Goal: Information Seeking & Learning: Learn about a topic

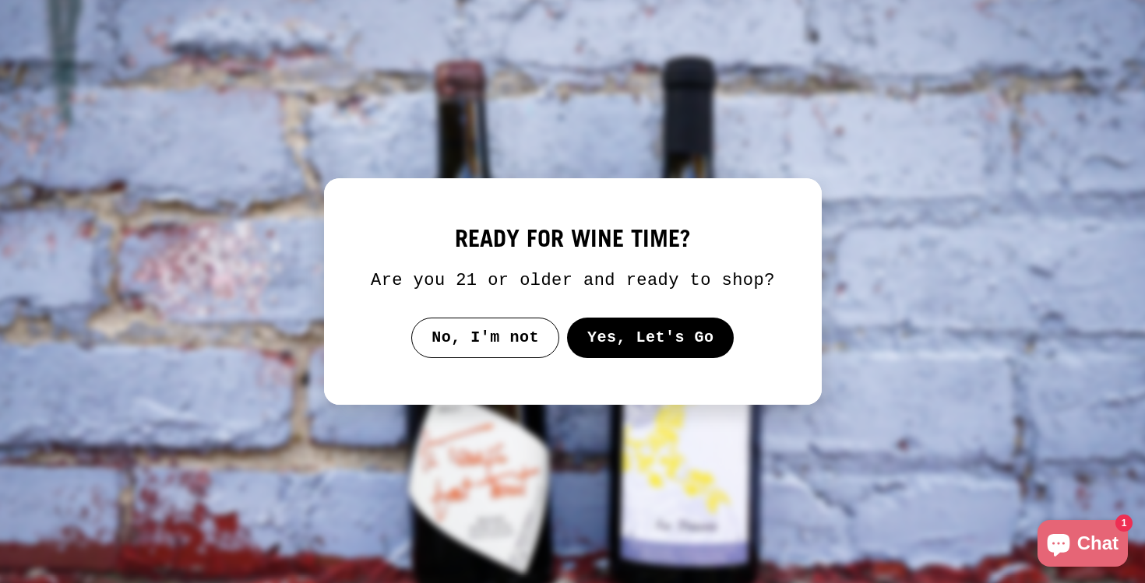
click at [621, 348] on button "Yes, Let's Go" at bounding box center [649, 338] width 167 height 40
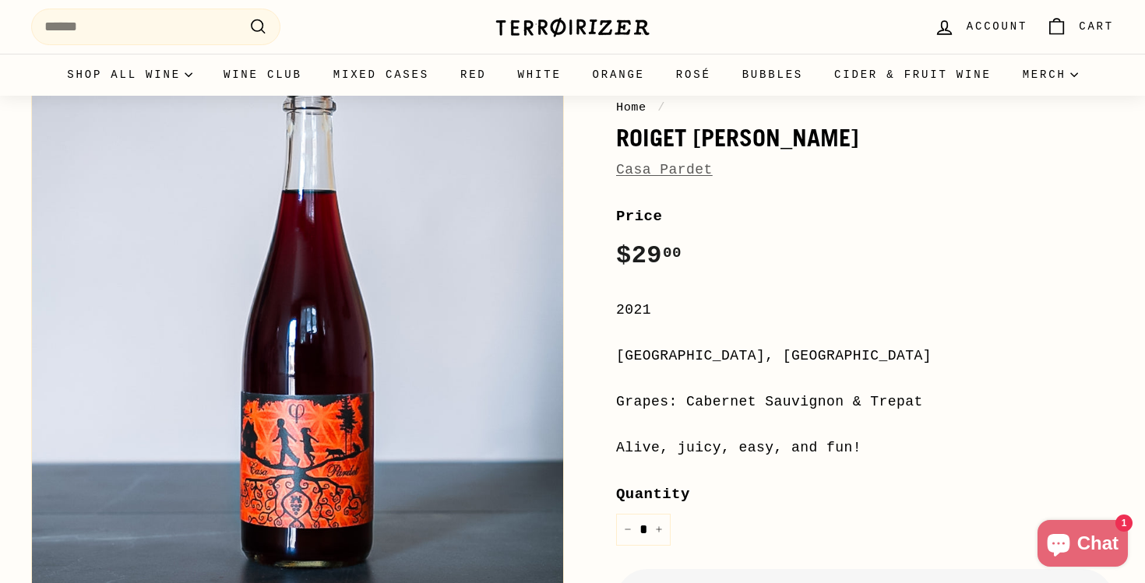
scroll to position [128, 0]
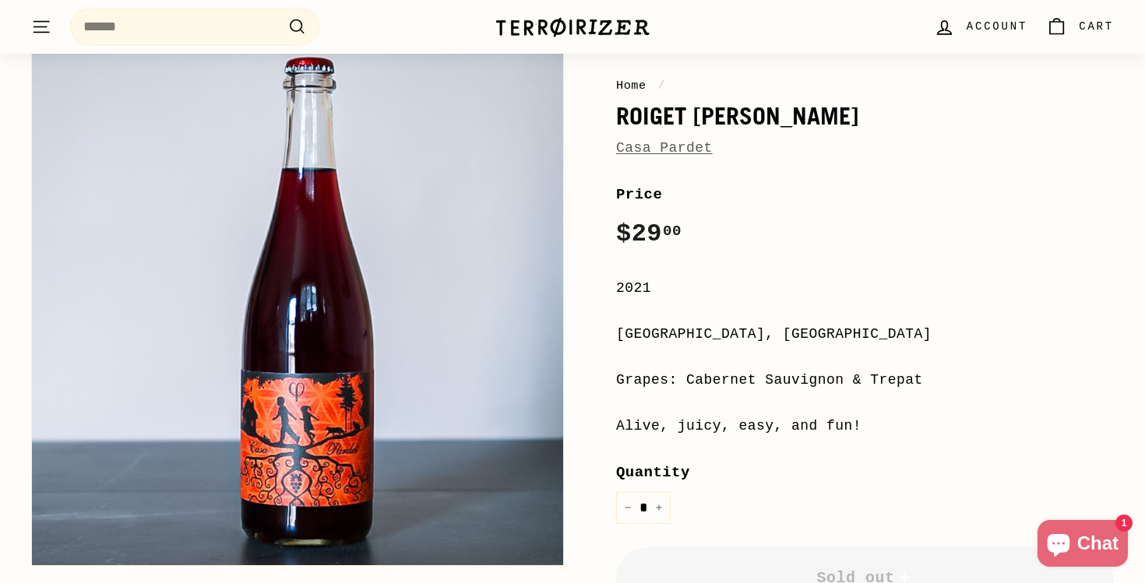
drag, startPoint x: 931, startPoint y: 381, endPoint x: 688, endPoint y: 380, distance: 243.7
click at [688, 380] on div "Grapes: Cabernet Sauvignon & Trepat" at bounding box center [865, 380] width 498 height 23
copy div "Cabernet Sauvignon & Trepat"
click at [649, 147] on link "Casa Pardet" at bounding box center [664, 148] width 97 height 16
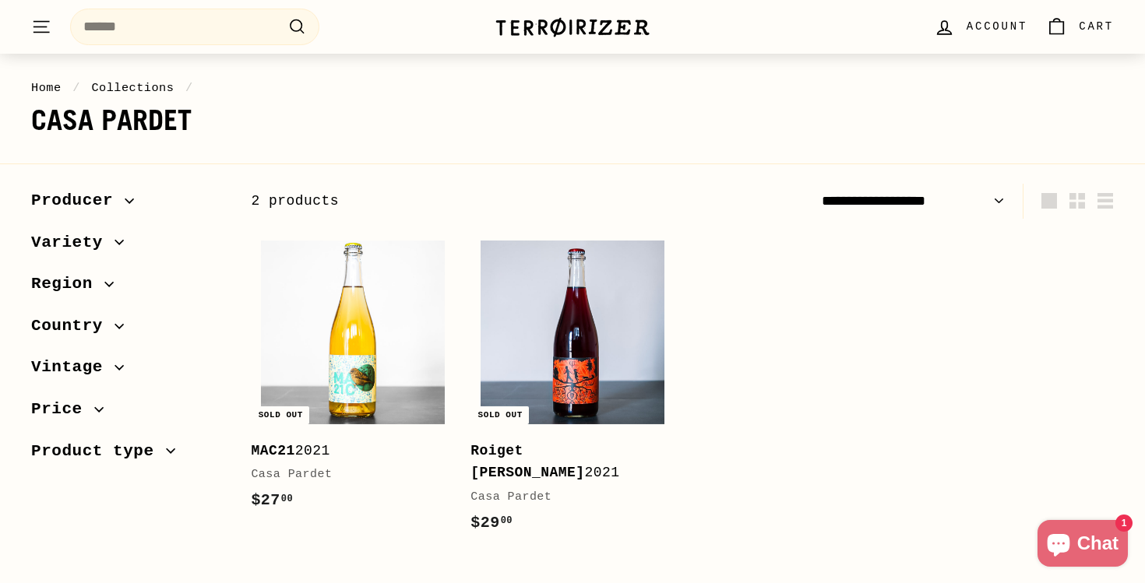
scroll to position [76, 0]
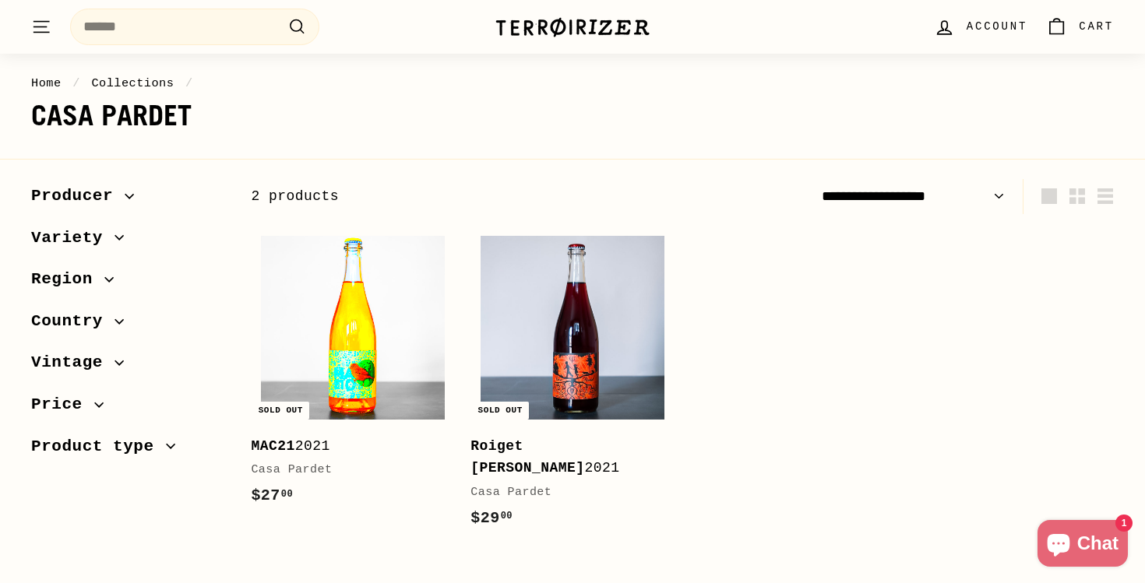
click at [361, 375] on img at bounding box center [353, 328] width 184 height 184
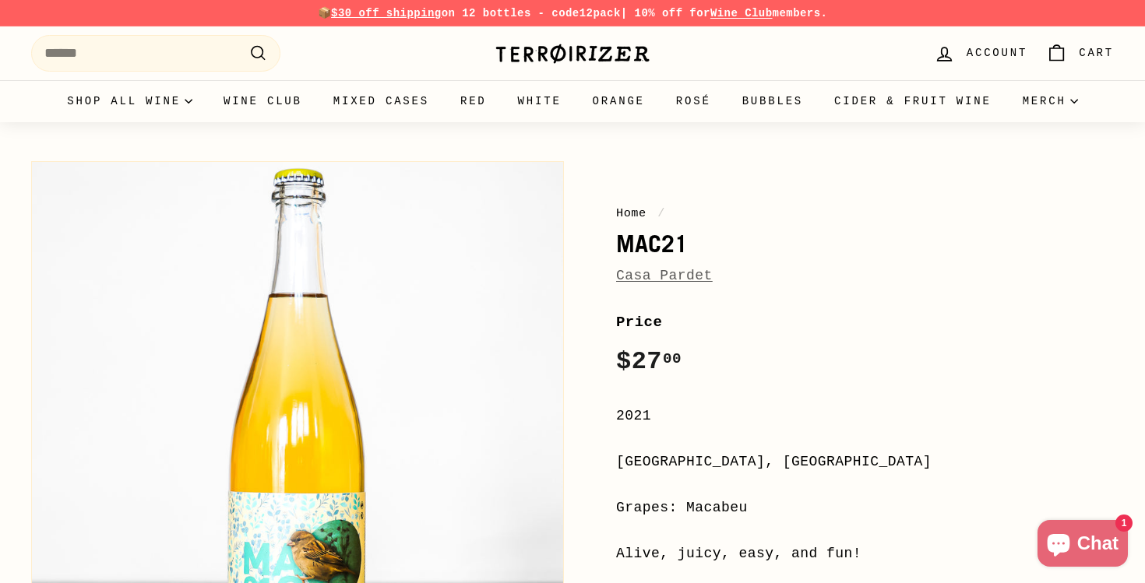
drag, startPoint x: 752, startPoint y: 503, endPoint x: 688, endPoint y: 497, distance: 64.9
click at [688, 497] on div "Grapes: Macabeu" at bounding box center [865, 508] width 498 height 23
copy div "Macabeu"
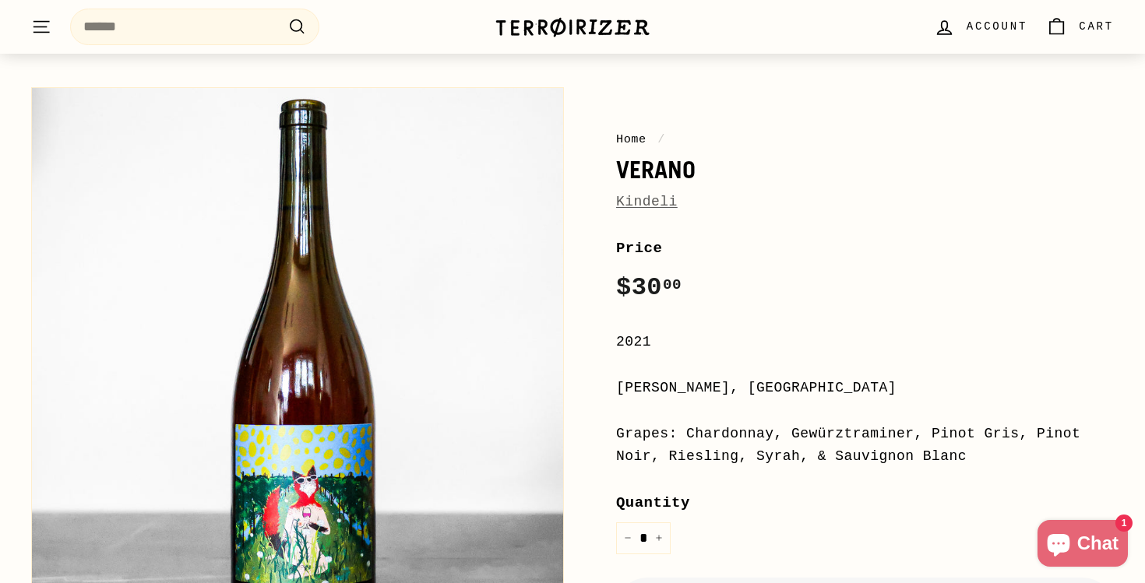
scroll to position [114, 0]
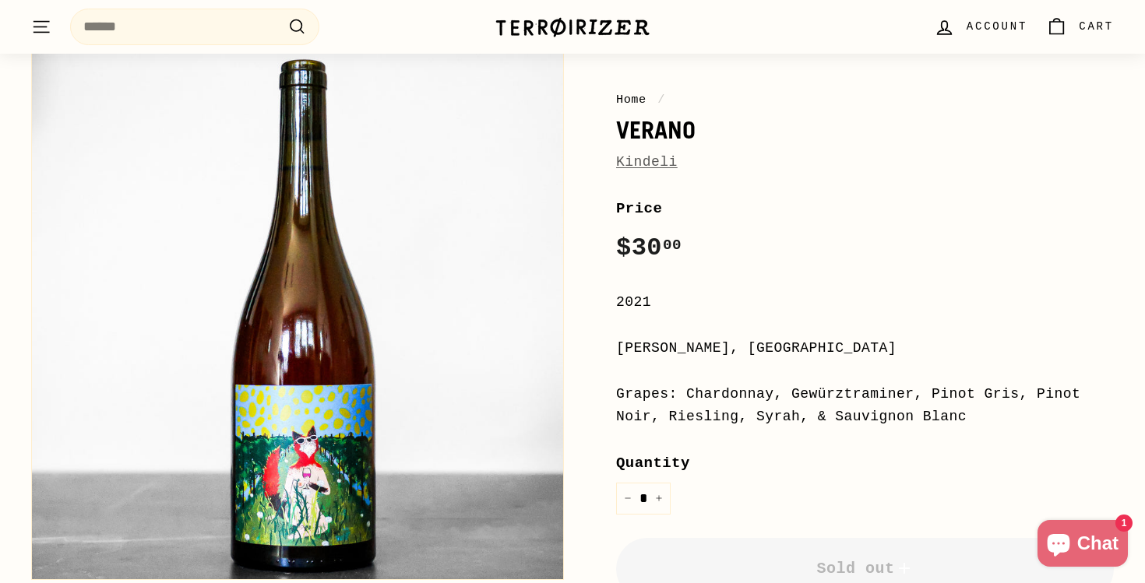
drag, startPoint x: 971, startPoint y: 417, endPoint x: 683, endPoint y: 389, distance: 289.4
click at [683, 389] on div "Grapes: Chardonnay, Gewürztraminer, Pinot Gris, Pinot Noir, Riesling, Syrah, & …" at bounding box center [865, 405] width 498 height 45
copy div "Chardonnay, Gewürztraminer, Pinot Gris, Pinot Noir, Riesling, Syrah, & Sauvigno…"
click at [661, 165] on link "Kindeli" at bounding box center [647, 162] width 62 height 16
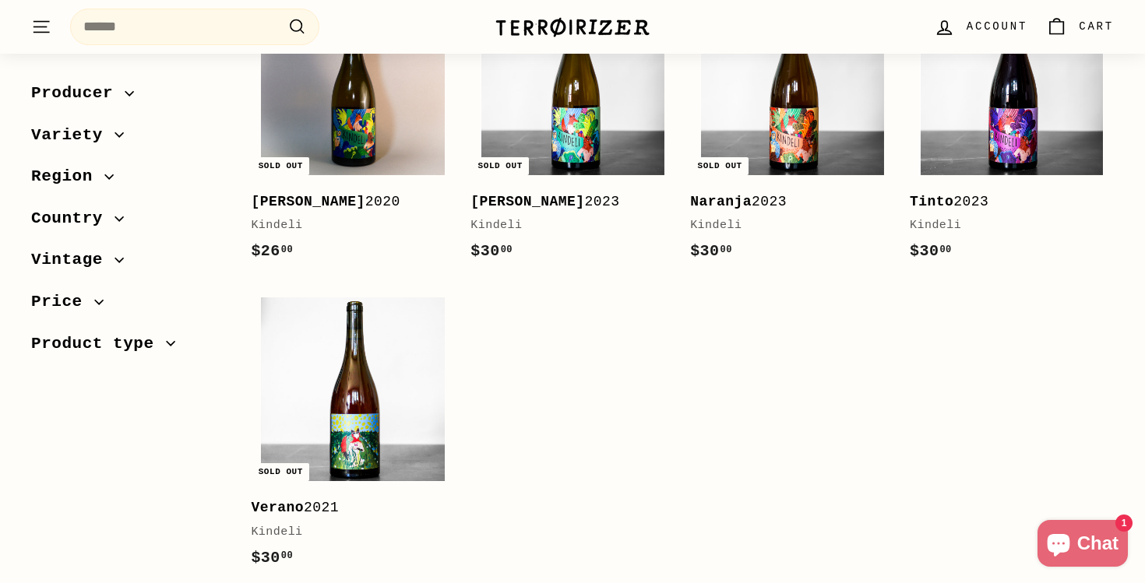
scroll to position [234, 0]
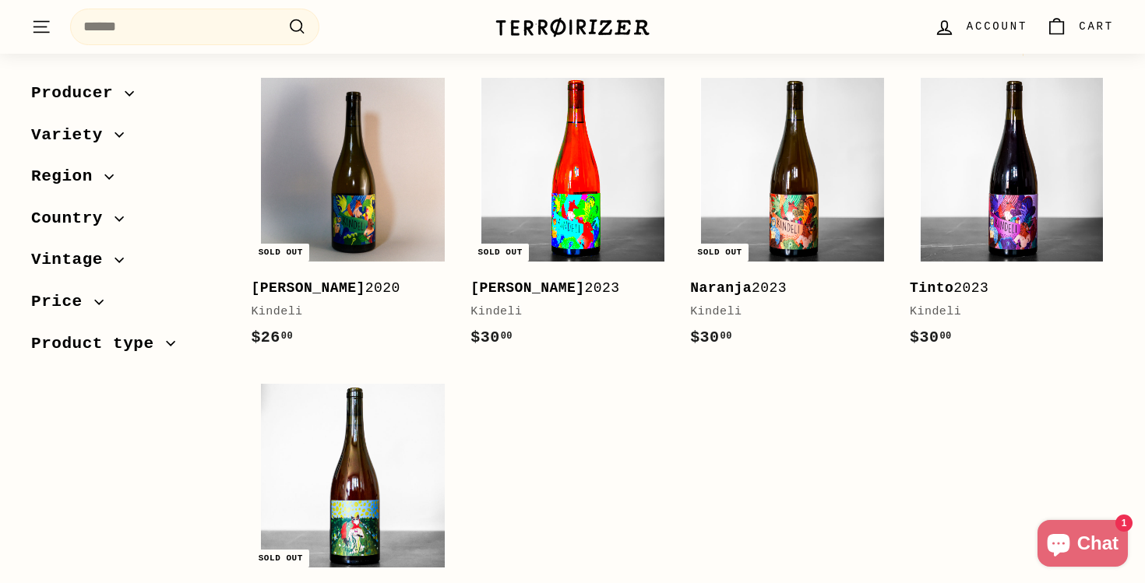
click at [573, 211] on img at bounding box center [572, 170] width 184 height 184
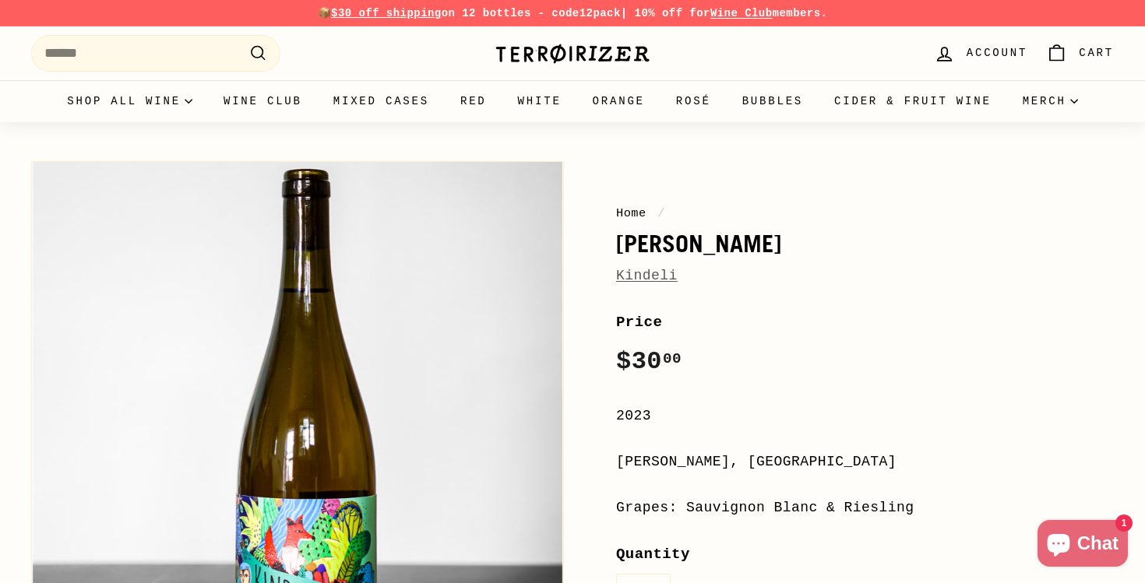
drag, startPoint x: 923, startPoint y: 503, endPoint x: 688, endPoint y: 507, distance: 234.4
click at [688, 507] on div "Grapes: Sauvignon Blanc & Riesling" at bounding box center [865, 508] width 498 height 23
copy div "Sauvignon Blanc & Riesling"
click at [659, 275] on link "Kindeli" at bounding box center [647, 276] width 62 height 16
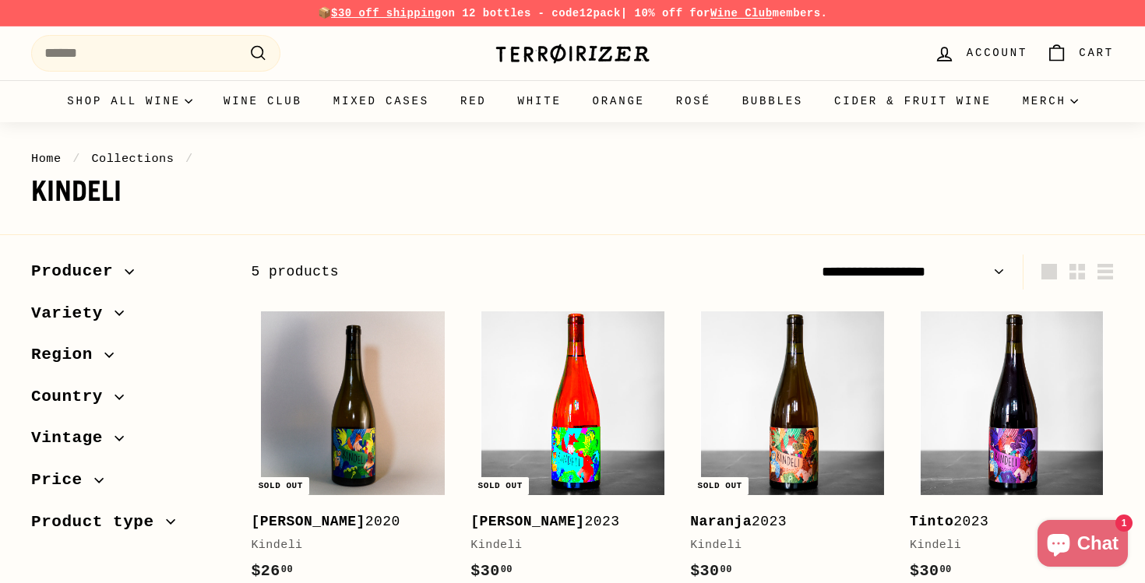
scroll to position [306, 0]
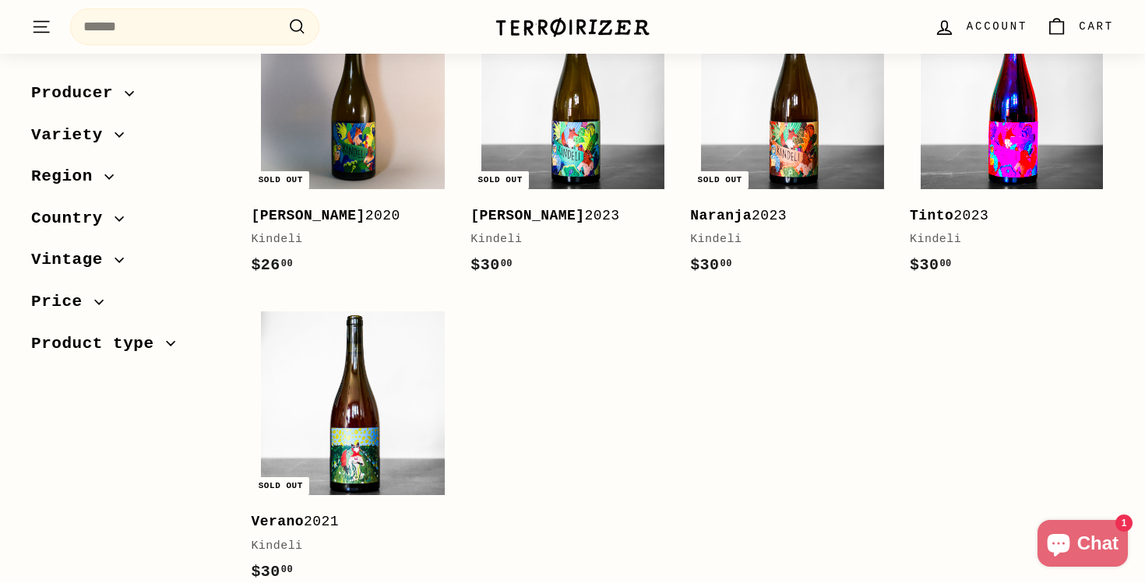
click at [993, 129] on img at bounding box center [1012, 97] width 184 height 184
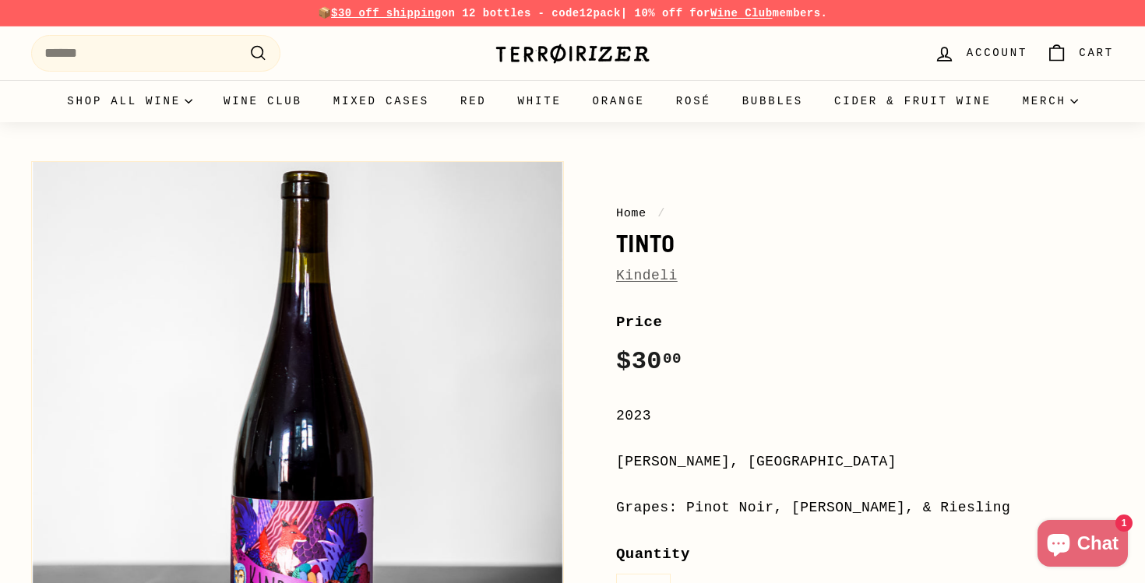
drag, startPoint x: 951, startPoint y: 503, endPoint x: 684, endPoint y: 506, distance: 267.1
click at [684, 506] on div "Grapes: Pinot Noir, [PERSON_NAME], & Riesling" at bounding box center [865, 508] width 498 height 23
copy div "Pinot Noir, [PERSON_NAME], & Riesling"
